Goal: Find specific page/section: Find specific page/section

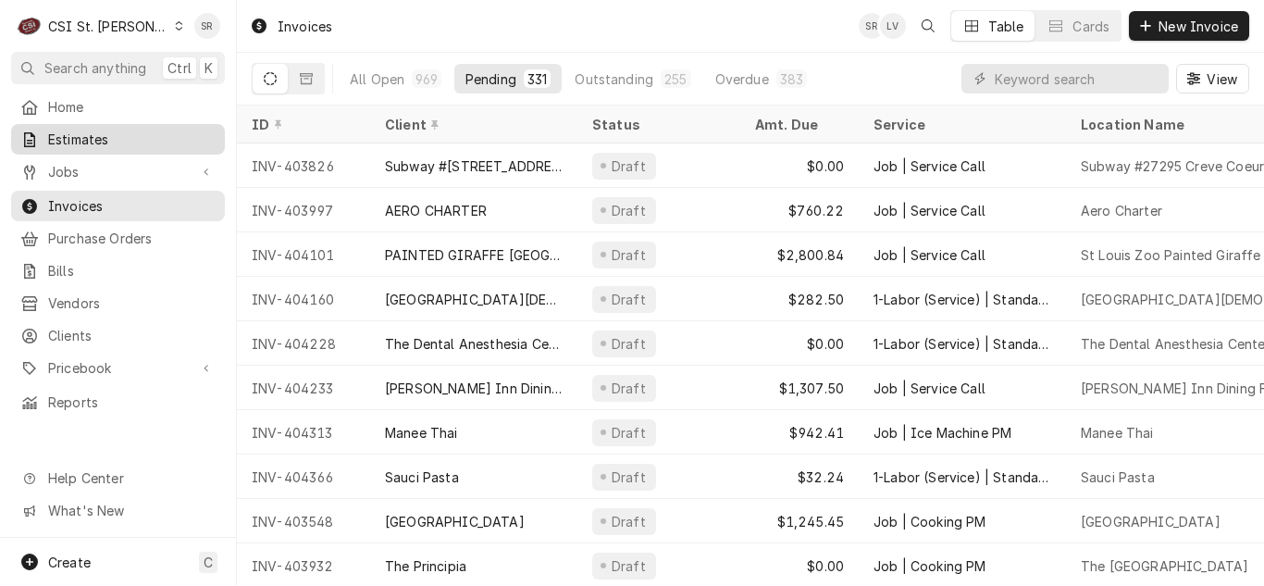
click at [133, 130] on span "Estimates" at bounding box center [131, 139] width 167 height 19
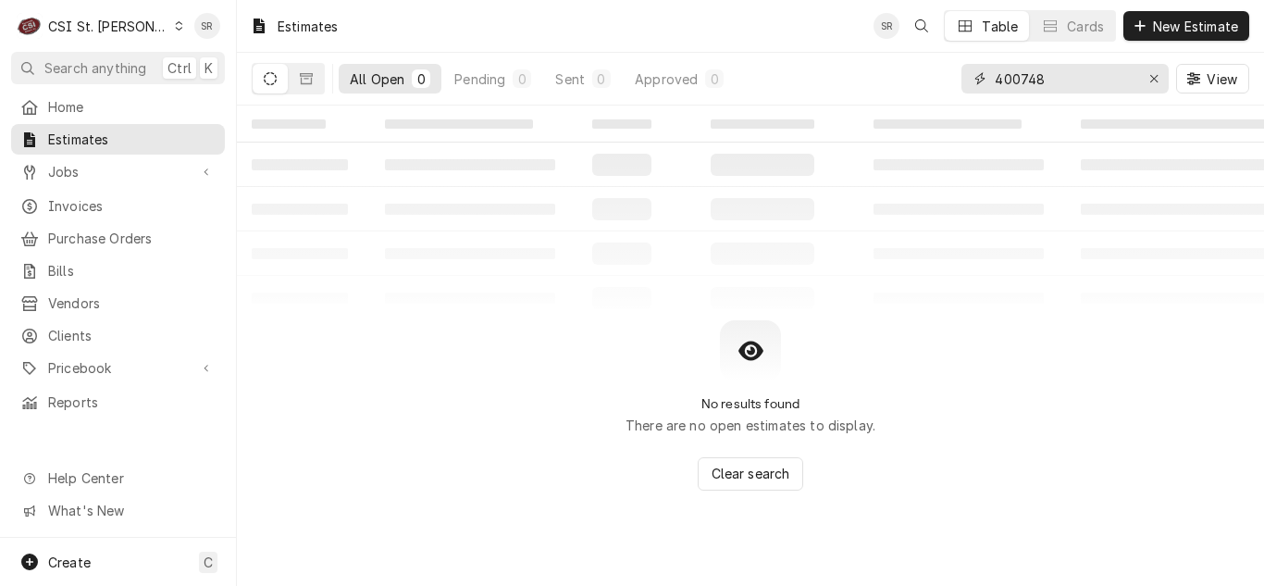
drag, startPoint x: 1072, startPoint y: 82, endPoint x: 1014, endPoint y: 77, distance: 58.5
click at [1014, 77] on input "400748" at bounding box center [1063, 79] width 139 height 30
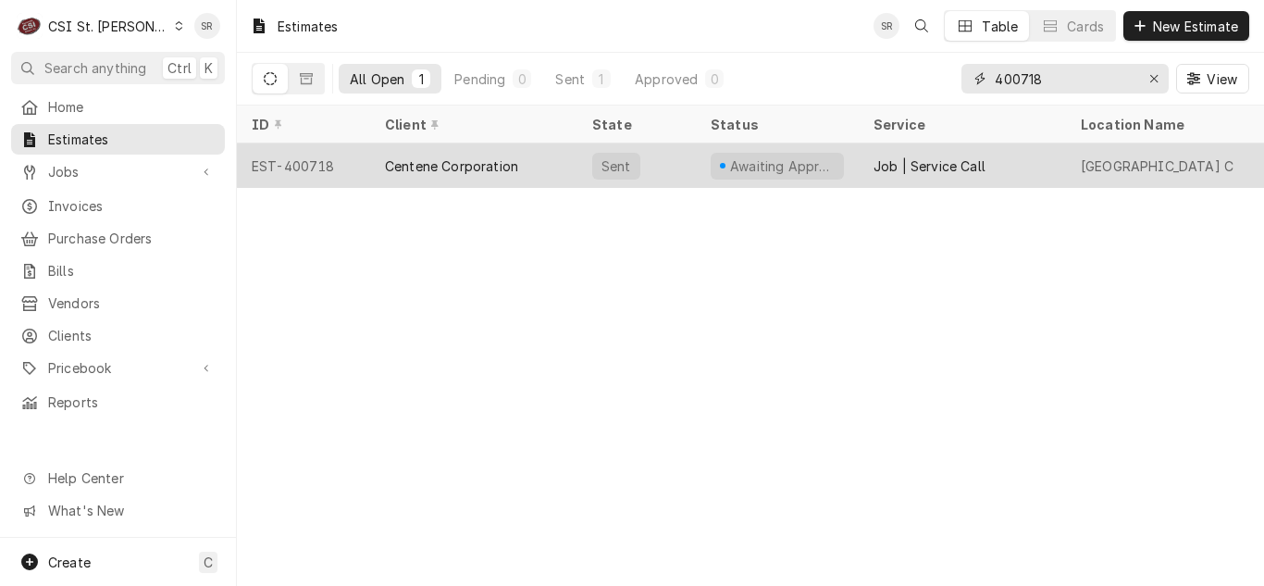
type input "400718"
click at [466, 167] on div "Centene Corporation" at bounding box center [451, 165] width 133 height 19
